Goal: Task Accomplishment & Management: Manage account settings

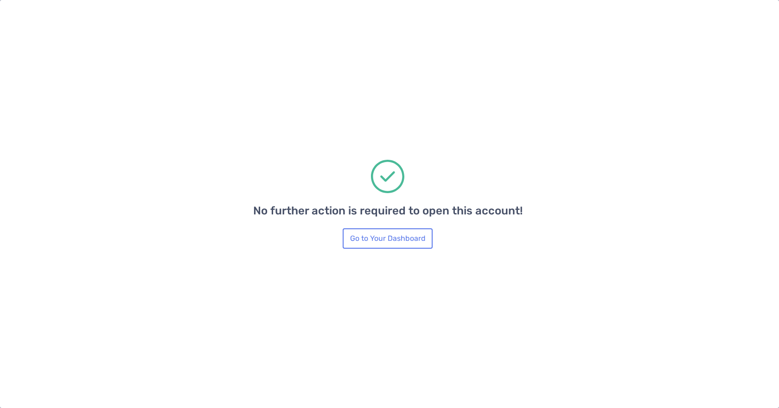
click at [130, 54] on div "No further action is required to open this account! Go to Your Dashboard" at bounding box center [388, 204] width 768 height 408
click at [374, 238] on button "Go to Your Dashboard" at bounding box center [388, 239] width 90 height 20
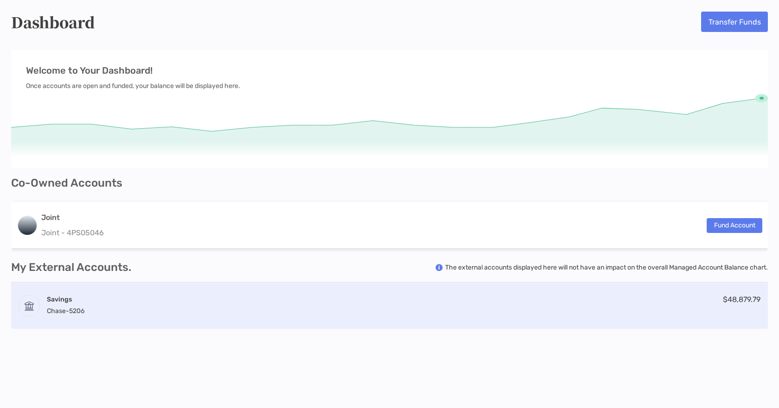
click at [81, 308] on span "5206" at bounding box center [76, 311] width 15 height 8
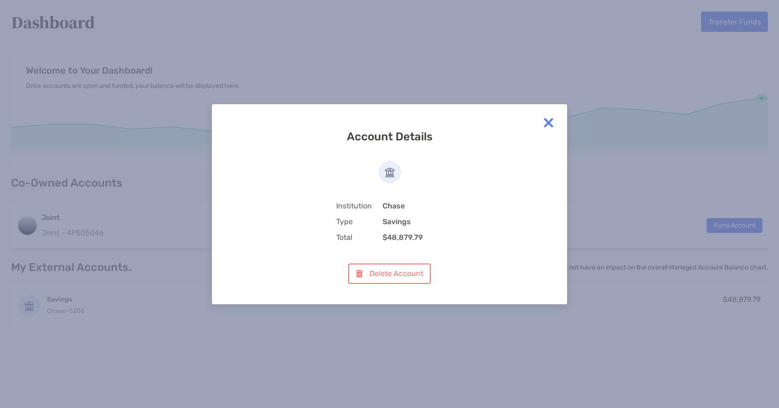
click at [547, 117] on img at bounding box center [548, 123] width 19 height 19
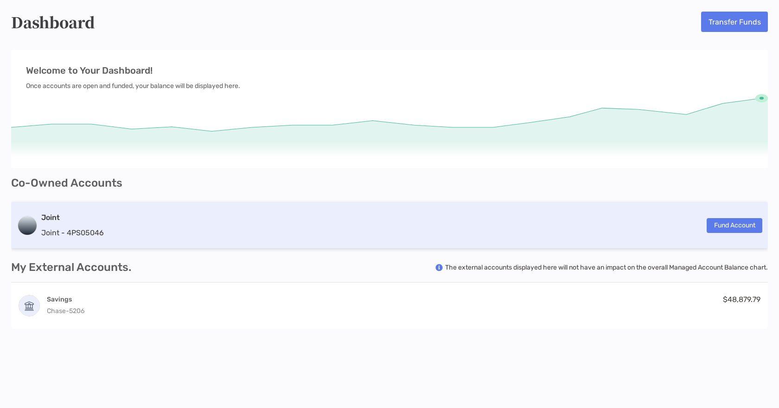
click at [78, 226] on div "Joint Joint - 4PS05046" at bounding box center [72, 225] width 63 height 26
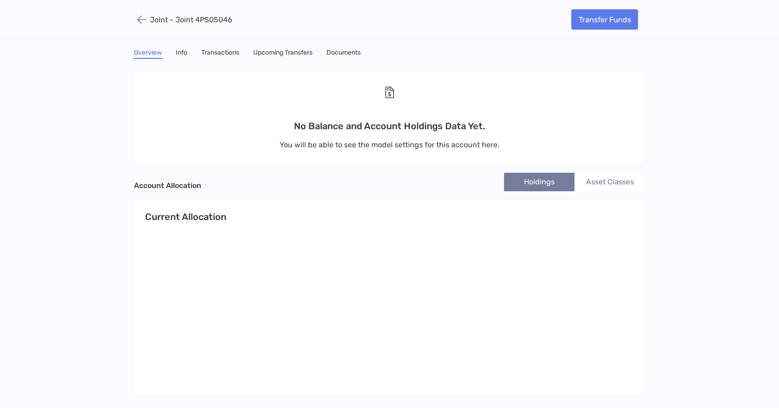
click at [181, 52] on link "Info" at bounding box center [182, 54] width 12 height 10
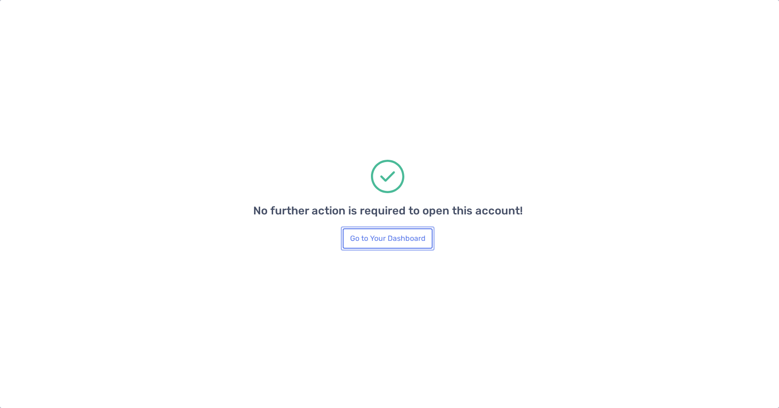
click at [380, 238] on button "Go to Your Dashboard" at bounding box center [388, 239] width 90 height 20
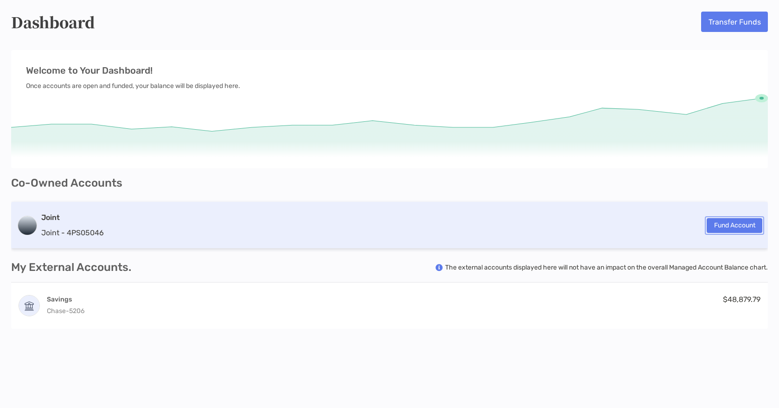
click at [730, 232] on button "Fund Account" at bounding box center [735, 225] width 56 height 15
